Goal: Navigation & Orientation: Find specific page/section

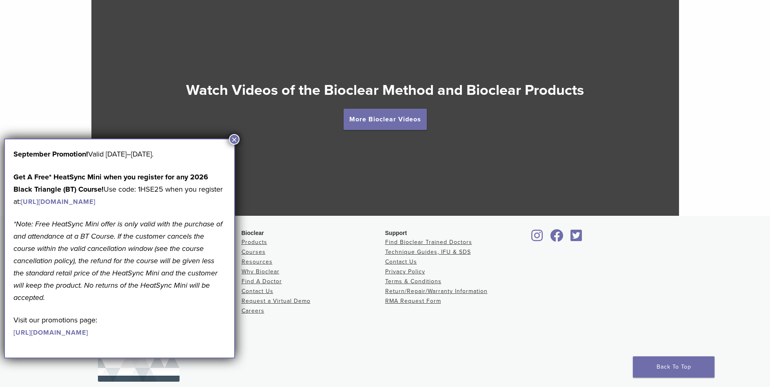
scroll to position [1525, 0]
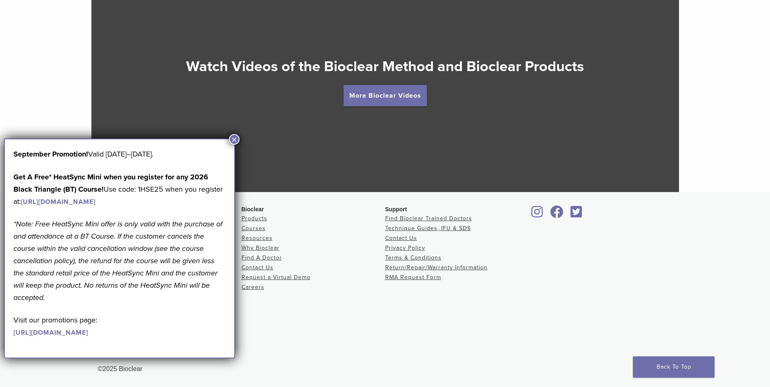
click at [234, 139] on button "×" at bounding box center [234, 139] width 11 height 11
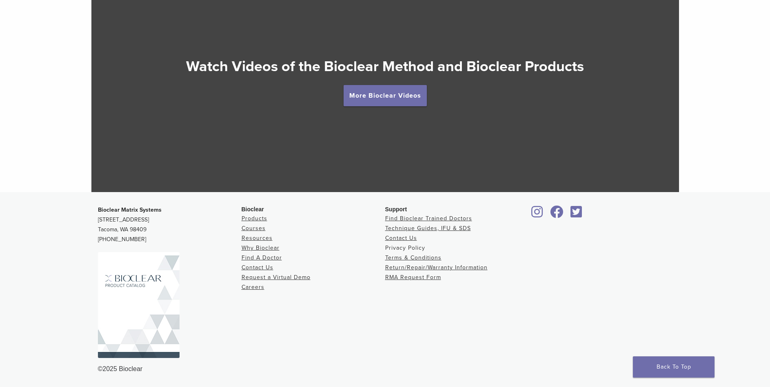
click at [420, 249] on link "Privacy Policy" at bounding box center [405, 247] width 40 height 7
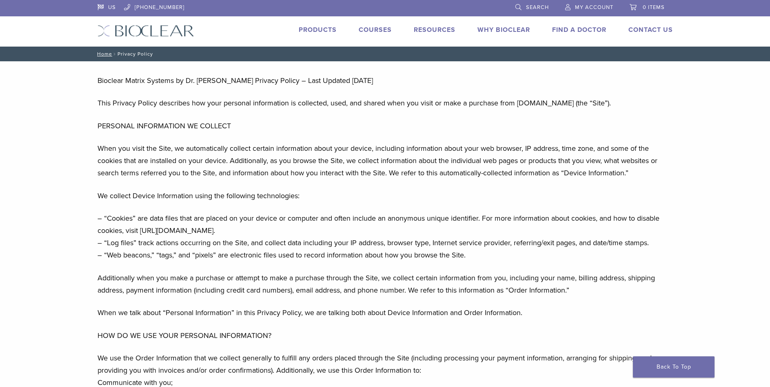
click at [317, 30] on link "Products" at bounding box center [318, 30] width 38 height 8
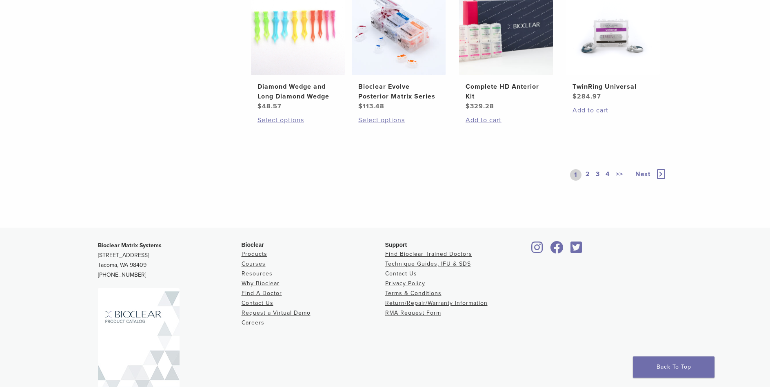
scroll to position [666, 0]
